Goal: Transaction & Acquisition: Purchase product/service

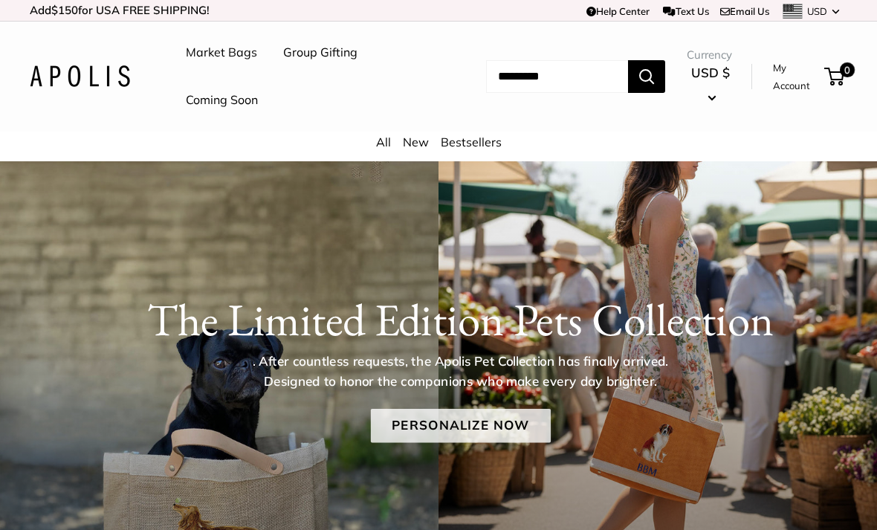
click at [495, 419] on link "Personalize Now" at bounding box center [460, 426] width 180 height 34
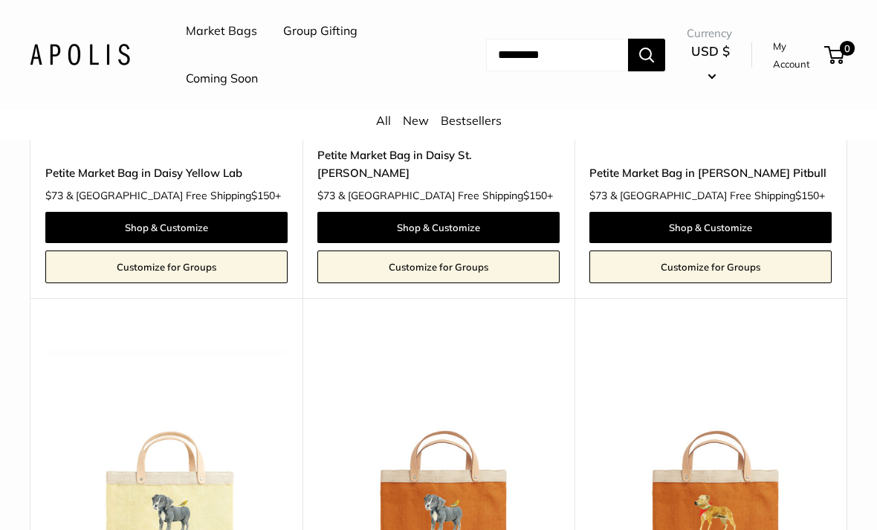
click at [153, 30] on div "Market Bags Group Gifting Coming Soon Need help? Text Us: 20919 [EMAIL_ADDRESS]…" at bounding box center [439, 54] width 818 height 95
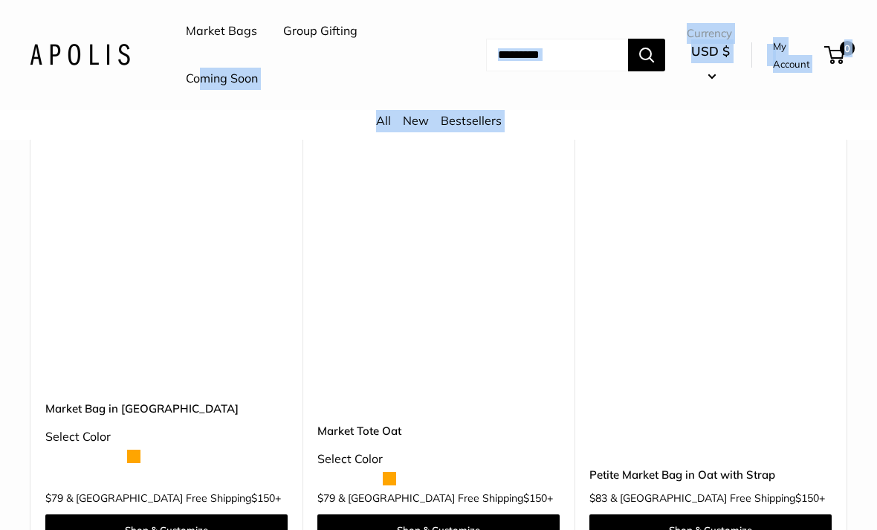
drag, startPoint x: 170, startPoint y: 71, endPoint x: 200, endPoint y: 71, distance: 29.7
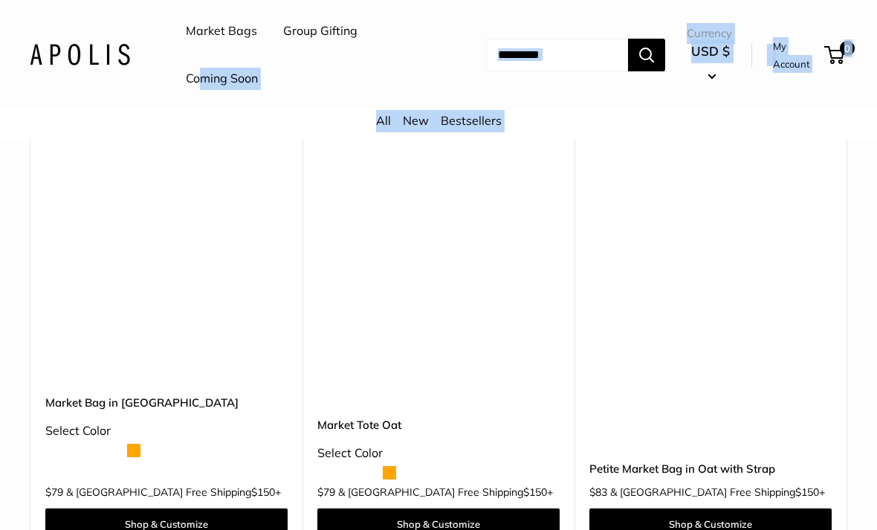
click at [200, 71] on header "Market Bags Group Gifting Coming Soon Need help? Text Us: 20919 [EMAIL_ADDRESS]…" at bounding box center [438, 55] width 877 height 110
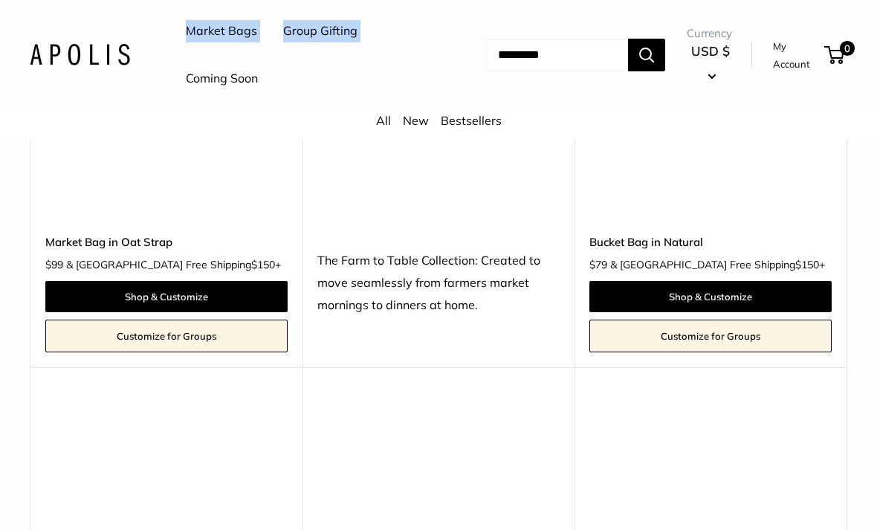
drag, startPoint x: 182, startPoint y: 70, endPoint x: 163, endPoint y: 68, distance: 19.4
click at [164, 59] on div "Market Bags Group Gifting Coming Soon" at bounding box center [321, 54] width 330 height 95
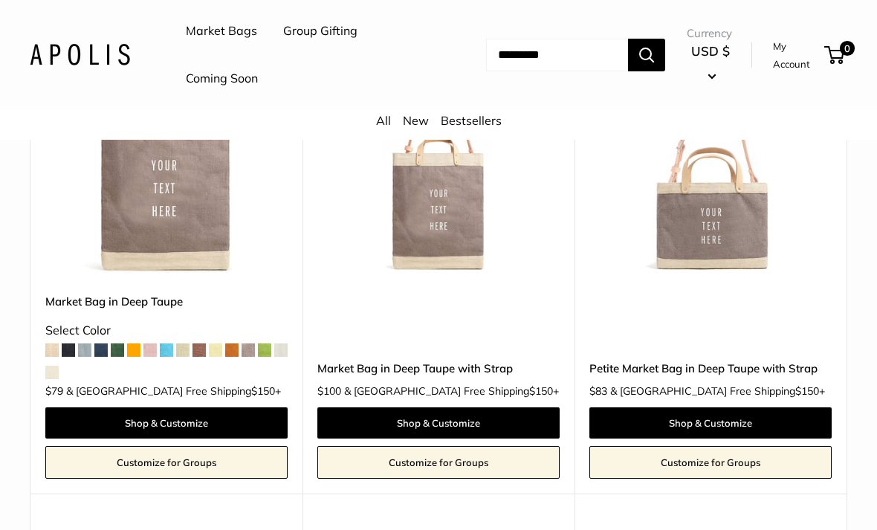
drag, startPoint x: 163, startPoint y: 68, endPoint x: 139, endPoint y: 51, distance: 29.3
click at [139, 49] on div "Market Bags Group Gifting Coming Soon Need help? Text Us: 20919 [EMAIL_ADDRESS]…" at bounding box center [439, 54] width 818 height 95
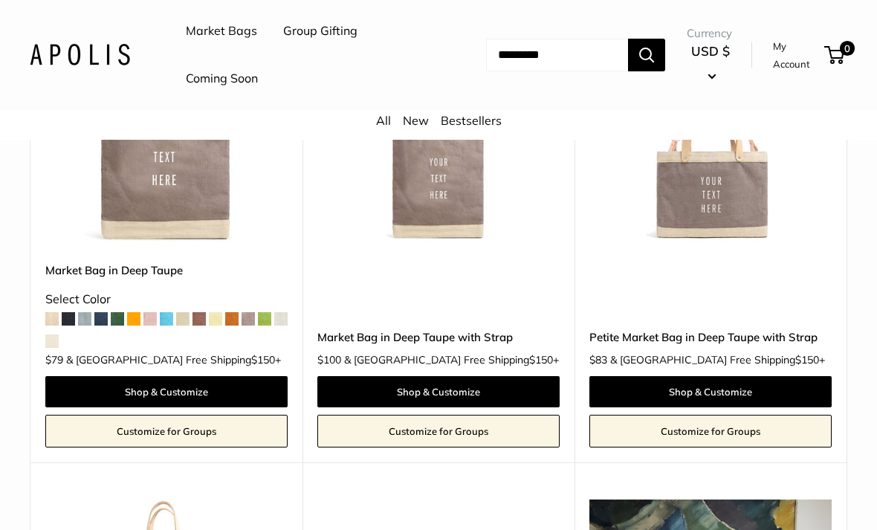
scroll to position [5797, 0]
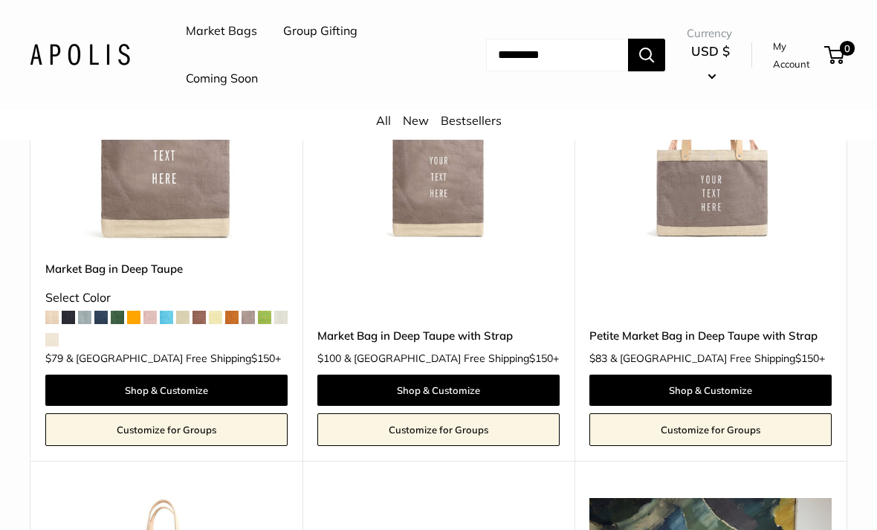
drag, startPoint x: 59, startPoint y: 36, endPoint x: 1, endPoint y: 18, distance: 60.7
click at [1, 18] on div "Market Bags Group Gifting Coming Soon Need help? Text Us: 20919 [EMAIL_ADDRESS]…" at bounding box center [438, 54] width 877 height 95
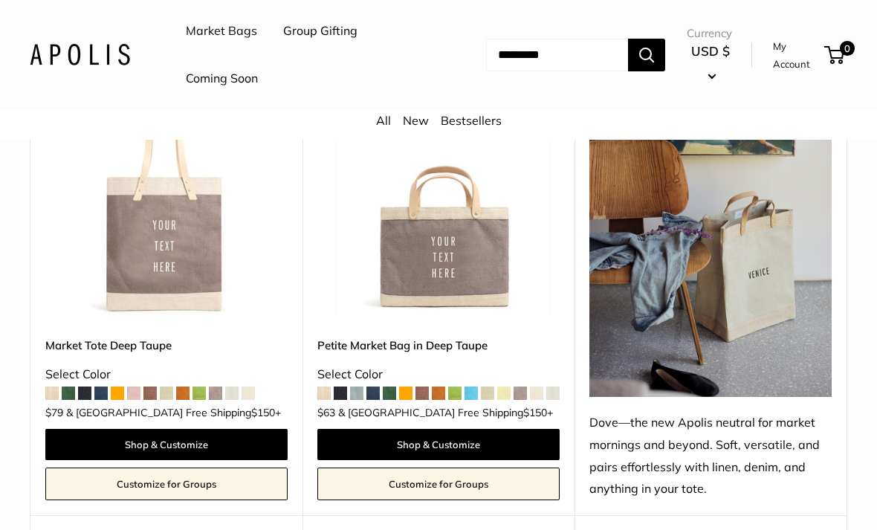
scroll to position [6221, 0]
